Goal: Transaction & Acquisition: Purchase product/service

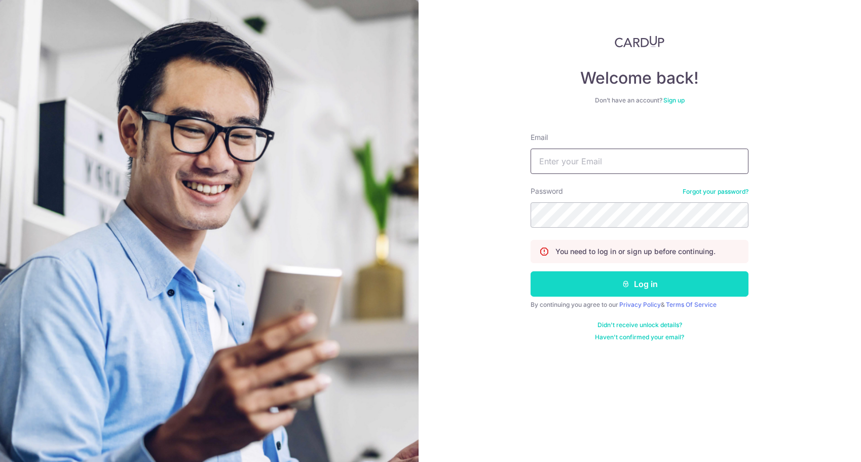
type input "tomozumihagiwara@gmail.com"
click at [600, 288] on button "Log in" at bounding box center [640, 283] width 218 height 25
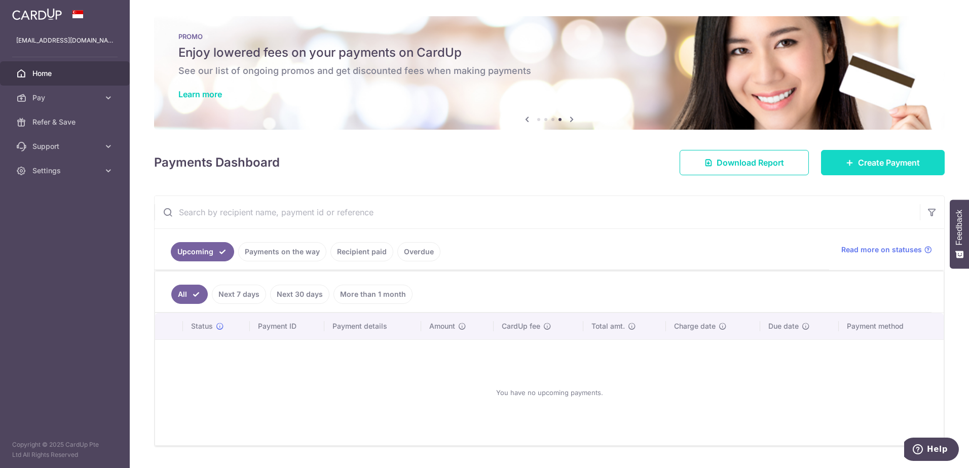
click at [850, 161] on link "Create Payment" at bounding box center [883, 162] width 124 height 25
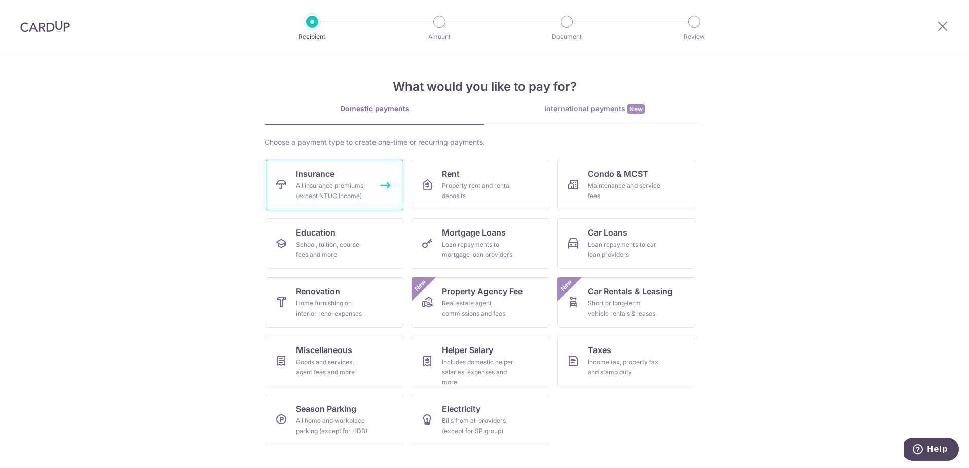
click at [356, 185] on div "All insurance premiums (except NTUC Income)" at bounding box center [332, 191] width 73 height 20
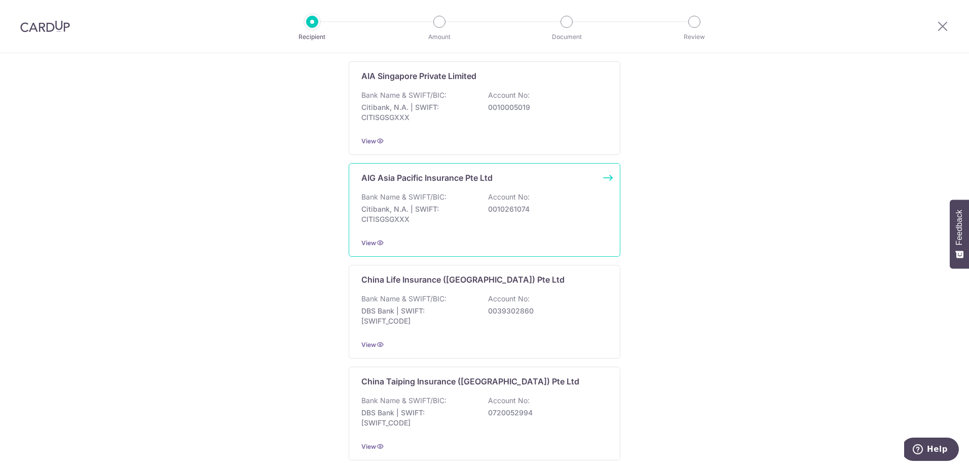
scroll to position [152, 0]
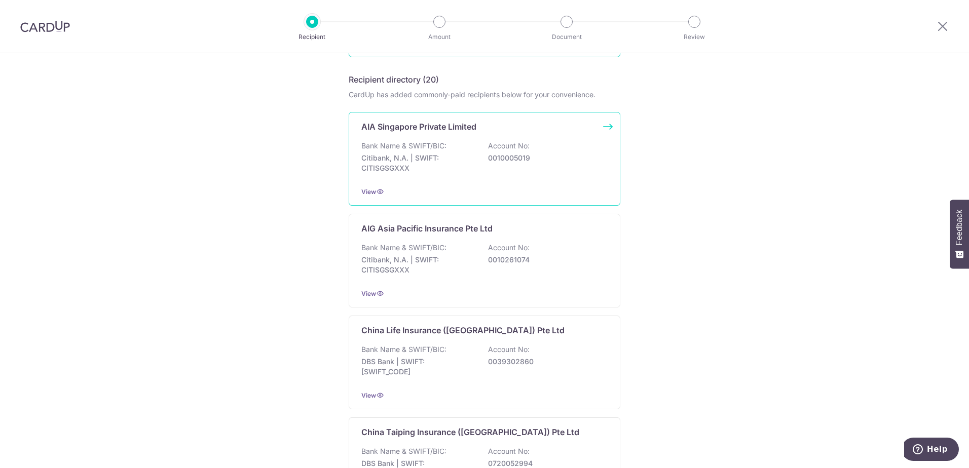
click at [432, 123] on p "AIA Singapore Private Limited" at bounding box center [418, 127] width 115 height 12
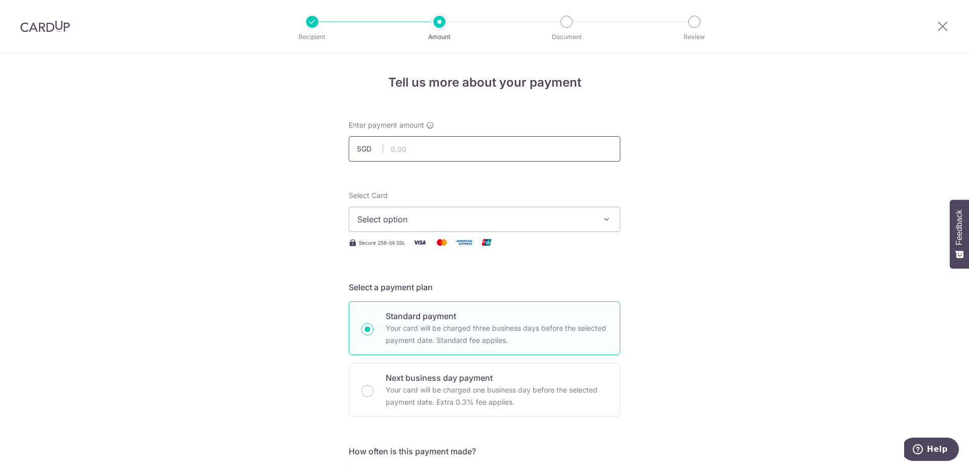
click at [445, 159] on input "text" at bounding box center [485, 148] width 272 height 25
type input "1,324.40"
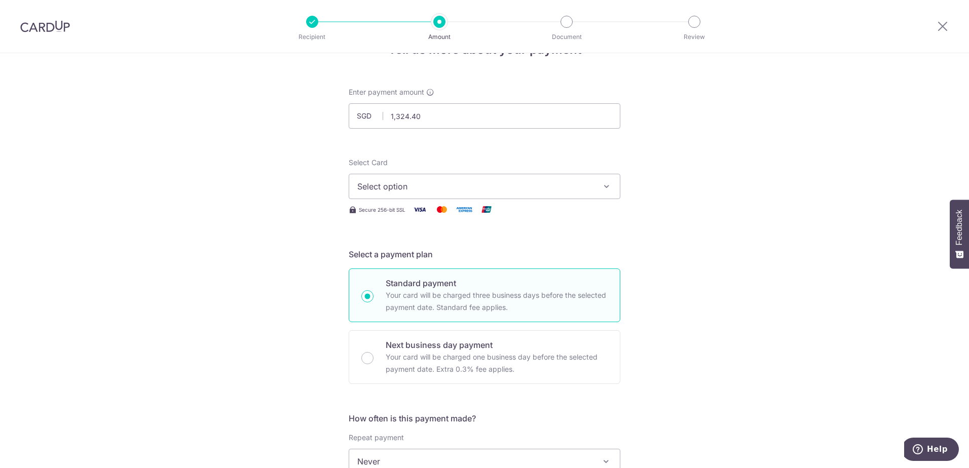
scroll to position [51, 0]
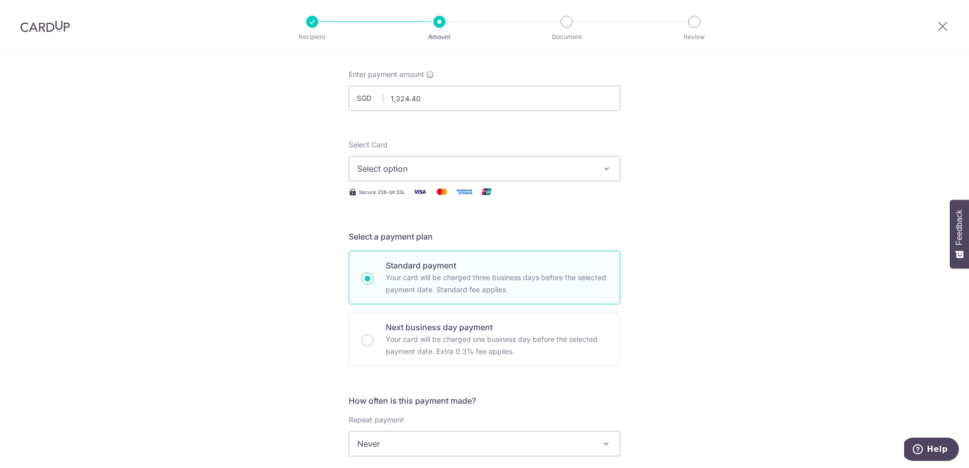
click at [558, 167] on span "Select option" at bounding box center [475, 169] width 236 height 12
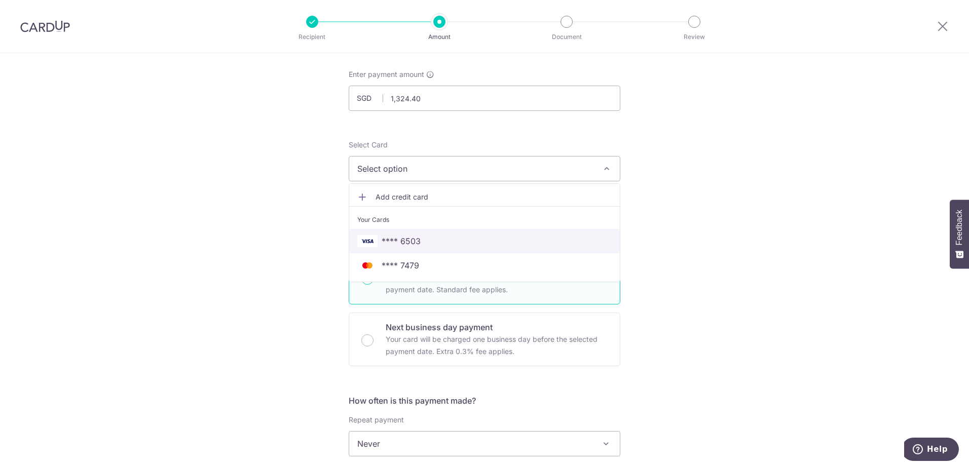
click at [514, 242] on span "**** 6503" at bounding box center [484, 241] width 254 height 12
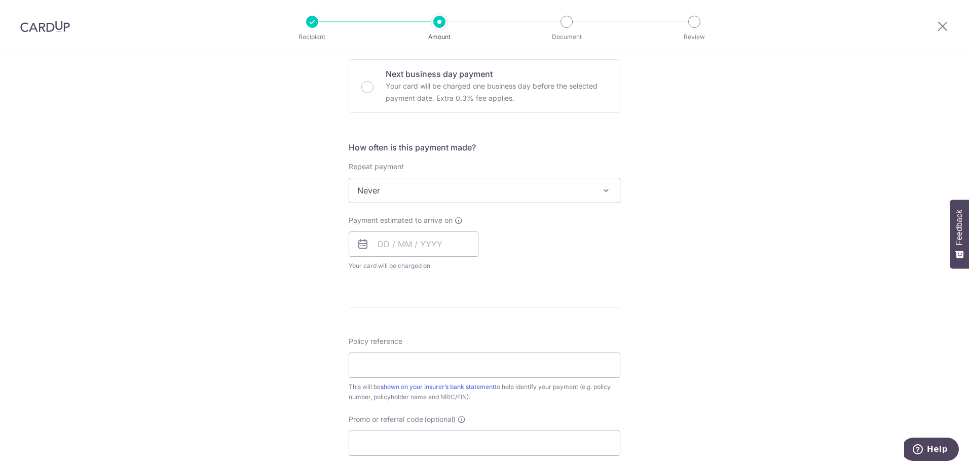
scroll to position [253, 0]
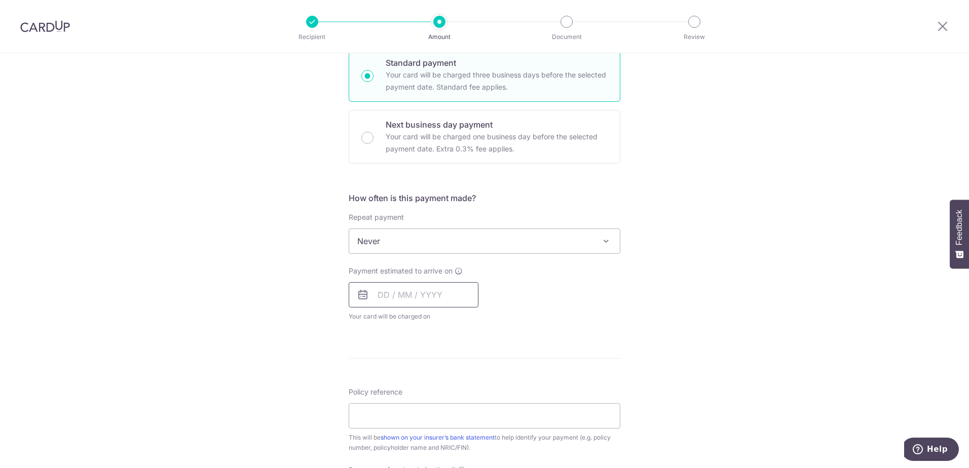
click at [449, 289] on input "text" at bounding box center [414, 294] width 130 height 25
drag, startPoint x: 445, startPoint y: 389, endPoint x: 544, endPoint y: 308, distance: 127.5
click at [445, 389] on link "9" at bounding box center [450, 387] width 16 height 16
type input "[DATE]"
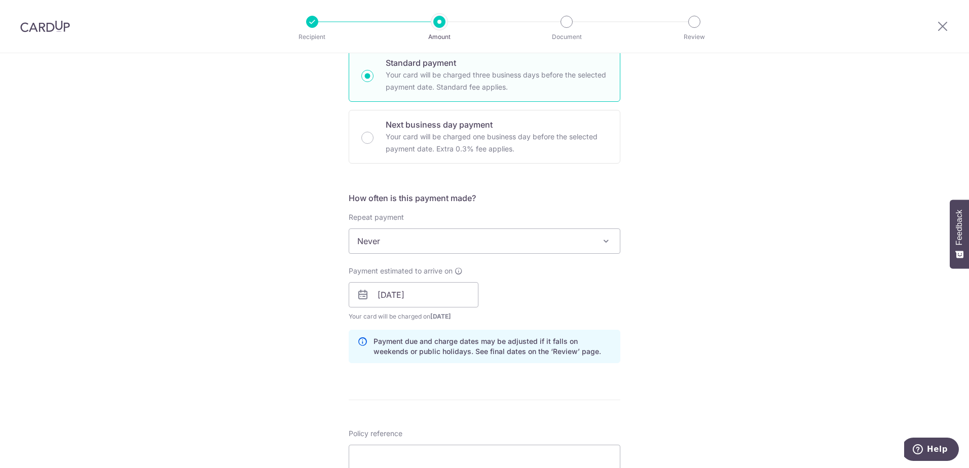
click at [544, 308] on div "Payment estimated to arrive on 09/10/2025 Prev Next Oct Nov Dec 2025 2026 2027 …" at bounding box center [485, 294] width 284 height 56
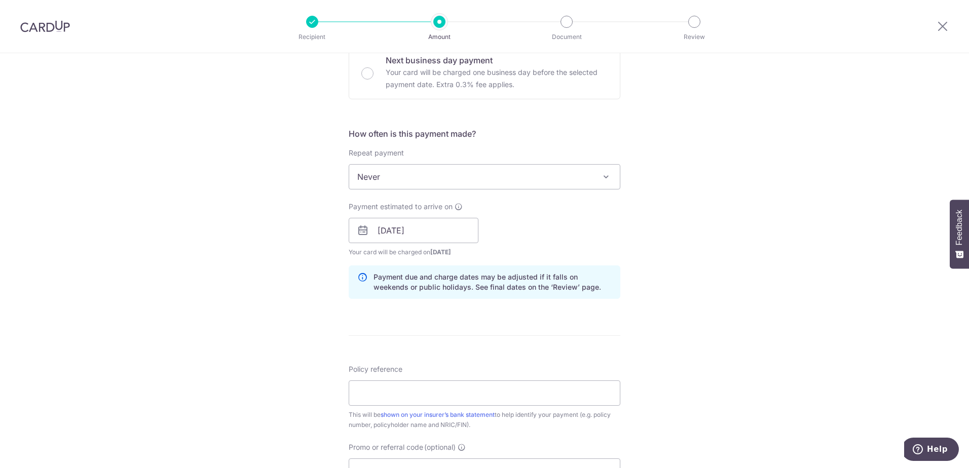
scroll to position [456, 0]
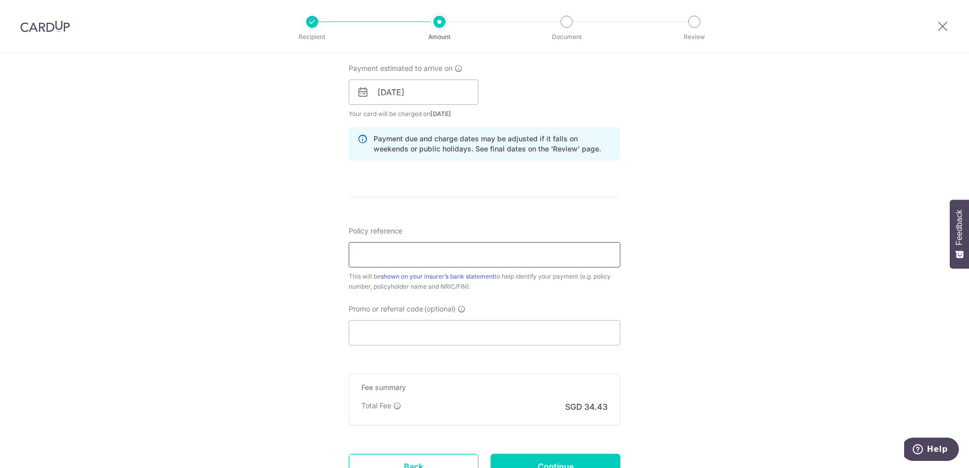
click at [502, 261] on input "Policy reference" at bounding box center [485, 254] width 272 height 25
type input "L549176880"
click at [686, 303] on div "Tell us more about your payment Enter payment amount SGD 1,324.40 1324.40 Selec…" at bounding box center [484, 76] width 969 height 958
click at [553, 328] on input "Promo or referral code (optional)" at bounding box center [485, 332] width 272 height 25
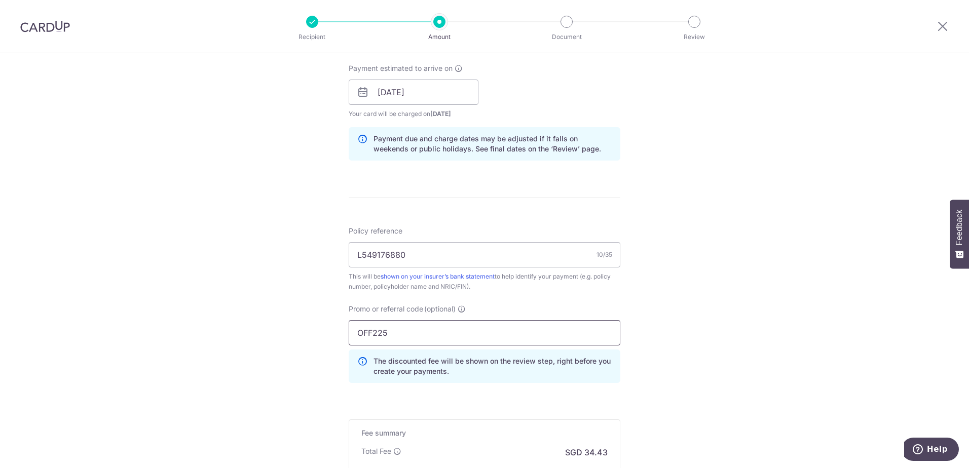
type input "OFF225"
click at [722, 313] on div "Tell us more about your payment Enter payment amount SGD 1,324.40 1324.40 Selec…" at bounding box center [484, 99] width 969 height 1004
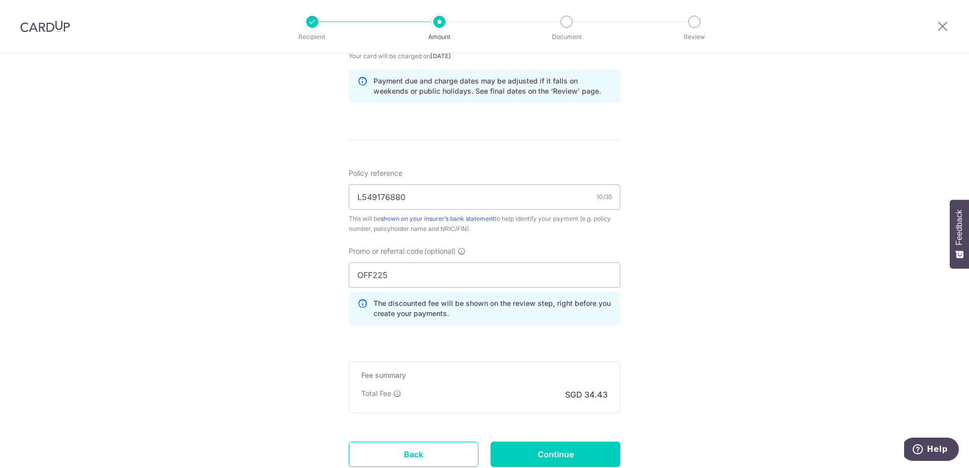
scroll to position [589, 0]
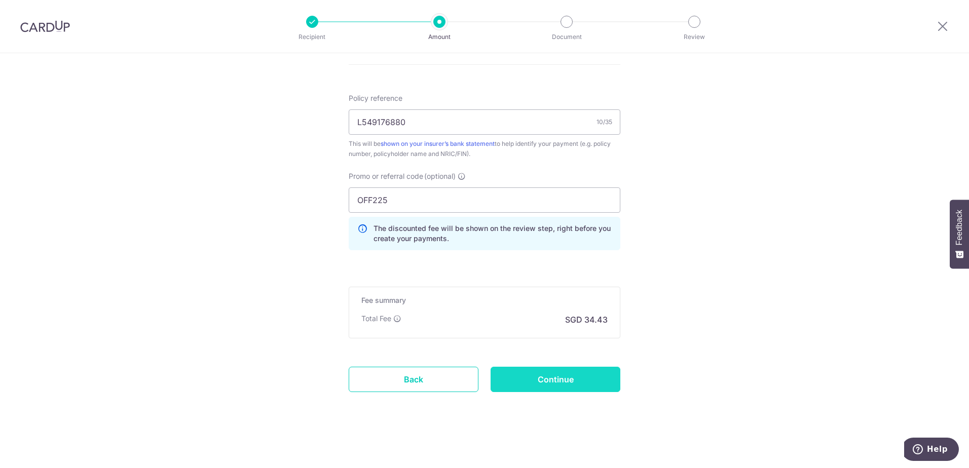
click at [572, 385] on input "Continue" at bounding box center [556, 379] width 130 height 25
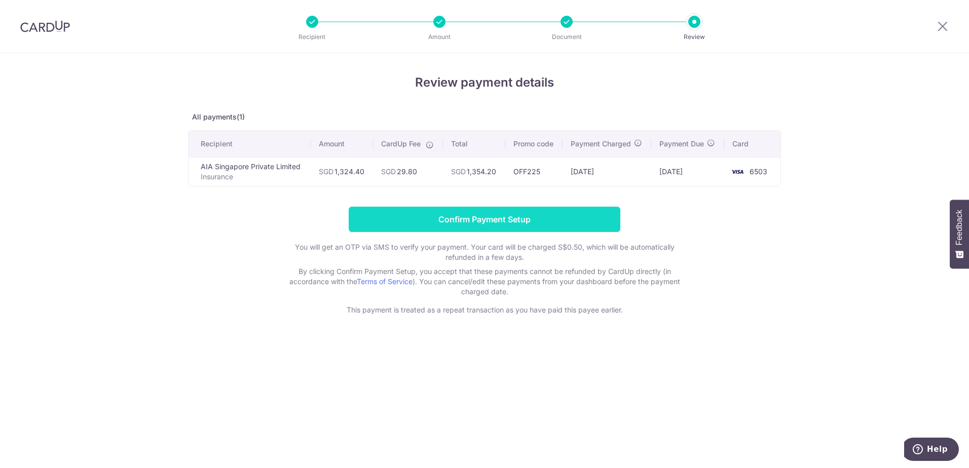
click at [558, 223] on input "Confirm Payment Setup" at bounding box center [485, 219] width 272 height 25
